Goal: Use online tool/utility: Utilize a website feature to perform a specific function

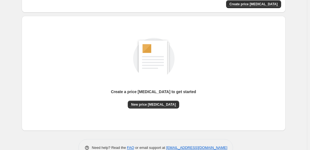
scroll to position [59, 0]
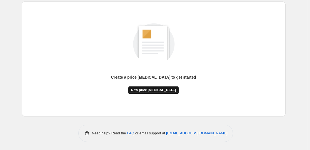
click at [166, 88] on span "New price [MEDICAL_DATA]" at bounding box center [153, 90] width 45 height 4
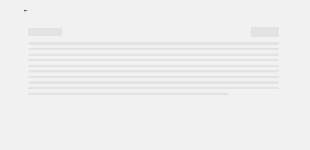
select select "percentage"
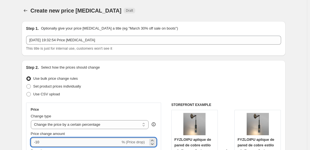
click at [101, 138] on input "-10" at bounding box center [76, 141] width 90 height 9
type input "-1"
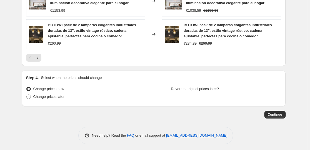
scroll to position [443, 0]
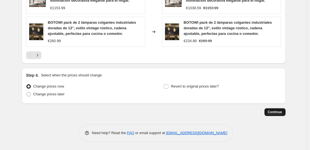
type input "-35"
click at [278, 115] on button "Continue" at bounding box center [275, 112] width 21 height 8
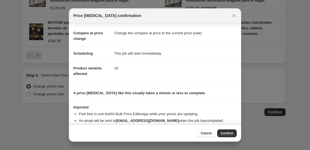
scroll to position [33, 0]
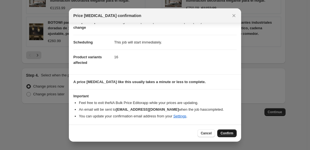
click at [230, 130] on button "Confirm" at bounding box center [226, 133] width 19 height 8
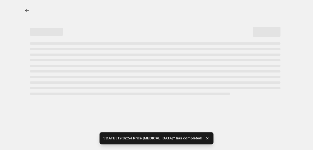
select select "percentage"
